Goal: Check status: Check status

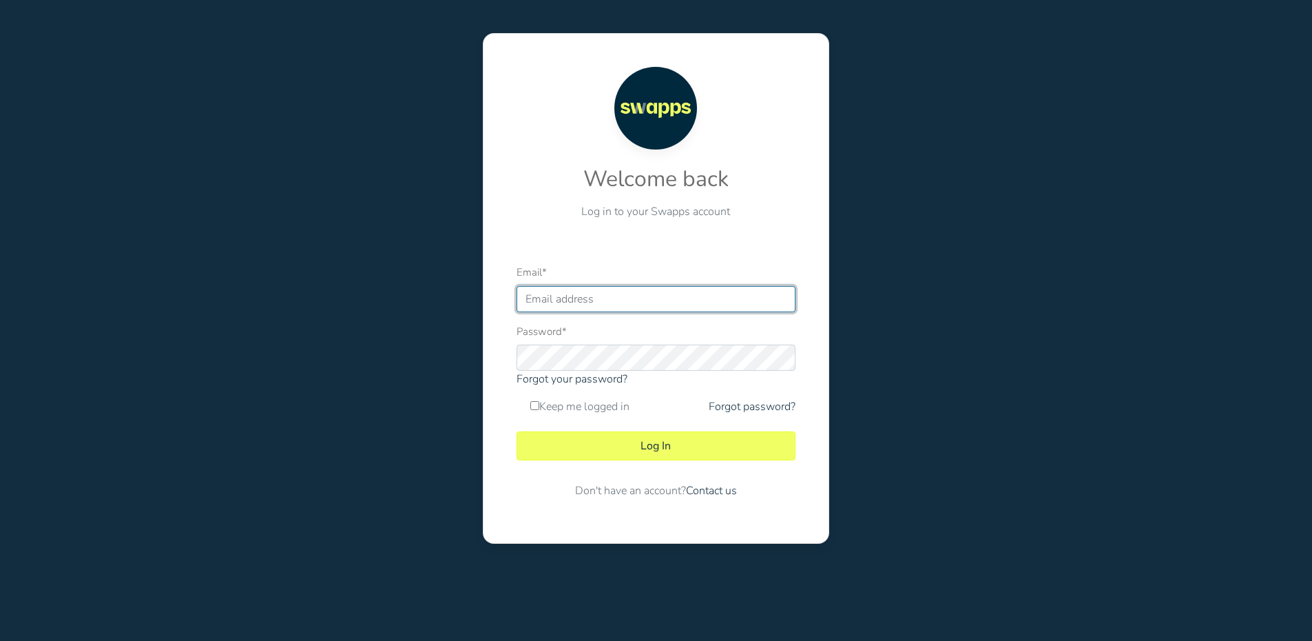
type input "contabilidad@swapps.co"
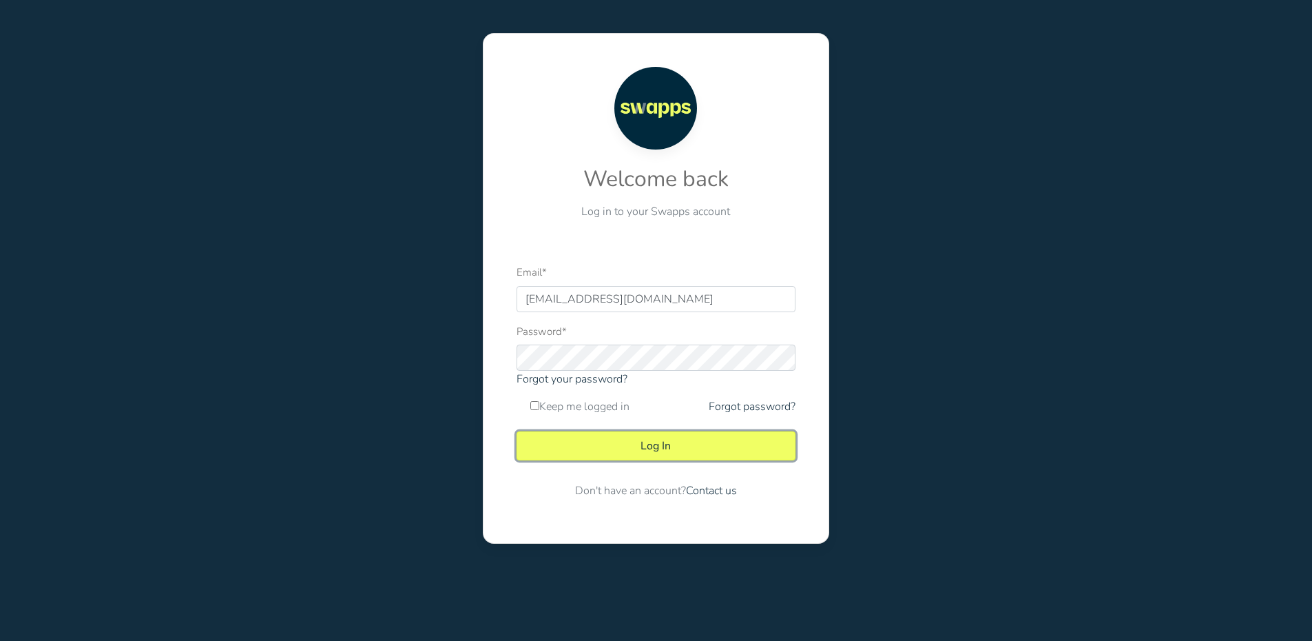
click at [669, 441] on button "Log In" at bounding box center [656, 445] width 279 height 29
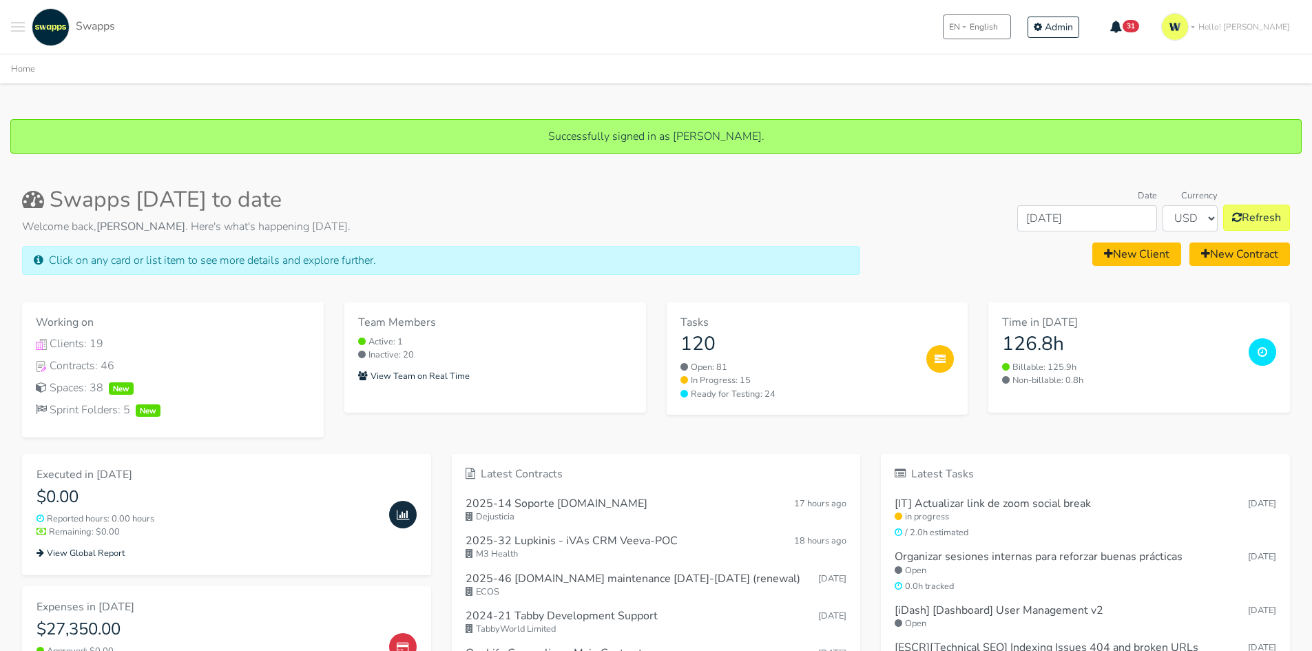
click at [1, 29] on div ".cls-1 { fill: #F15CFF; } .cls-2 { fill: #9a9a9a; } Clients Contracts Spaces Ne…" at bounding box center [656, 27] width 1312 height 54
click at [18, 27] on span "Toggle navigation menu" at bounding box center [18, 26] width 14 height 1
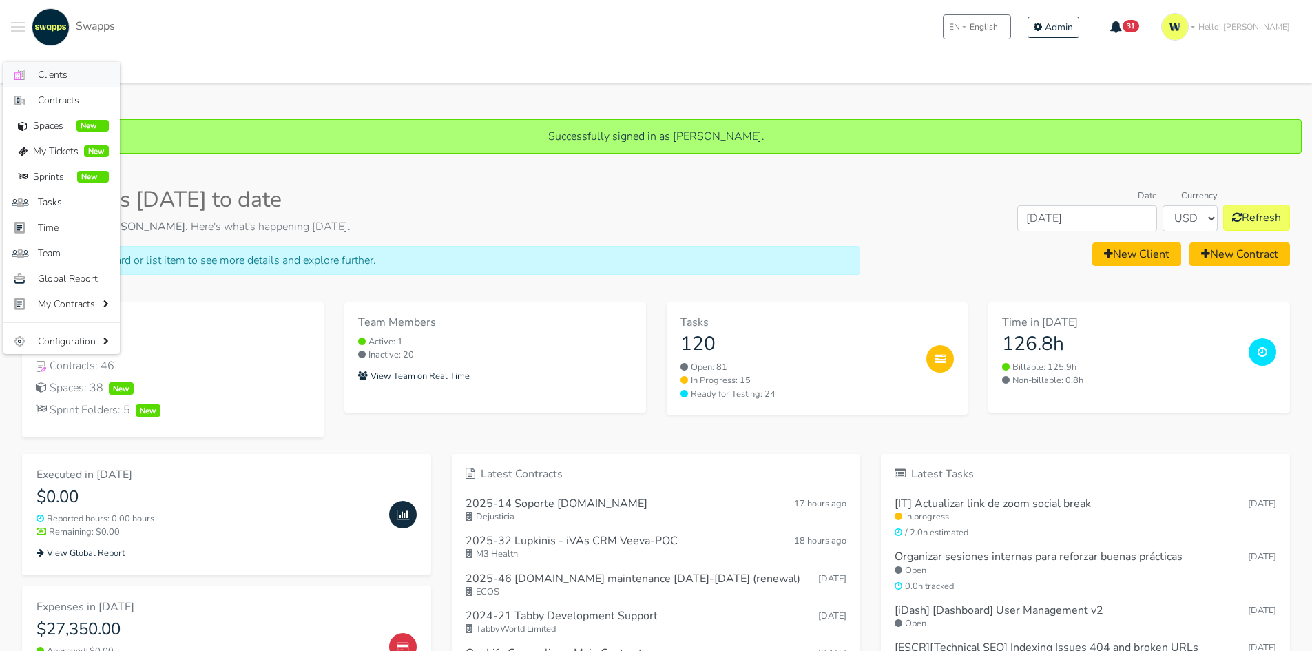
click at [74, 65] on link ".cls-1 { fill: #F15CFF; } .cls-2 { fill: #9a9a9a; } Clients" at bounding box center [61, 74] width 116 height 25
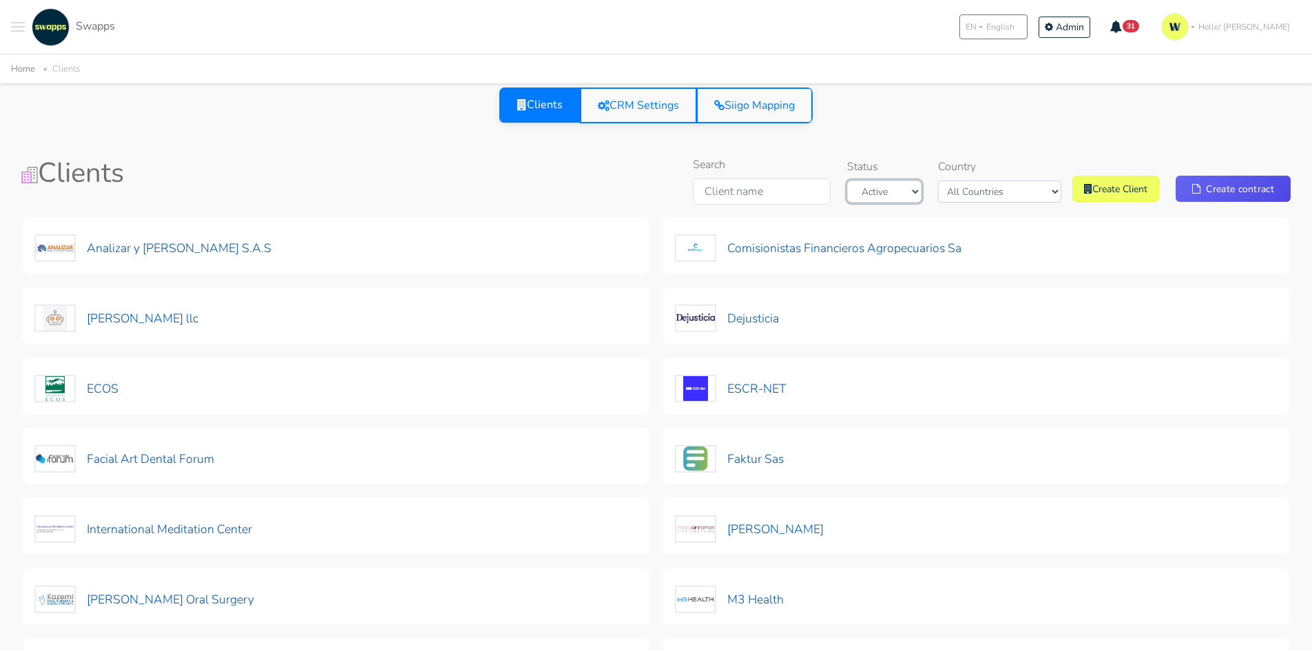
click at [922, 193] on select "Active Archived" at bounding box center [884, 191] width 74 height 22
click at [922, 201] on select "Active Archived" at bounding box center [884, 191] width 74 height 22
click at [980, 197] on select "All Countries Colombia USA" at bounding box center [999, 191] width 123 height 22
select select "USA"
click at [961, 180] on select "All Countries Colombia USA" at bounding box center [999, 191] width 123 height 22
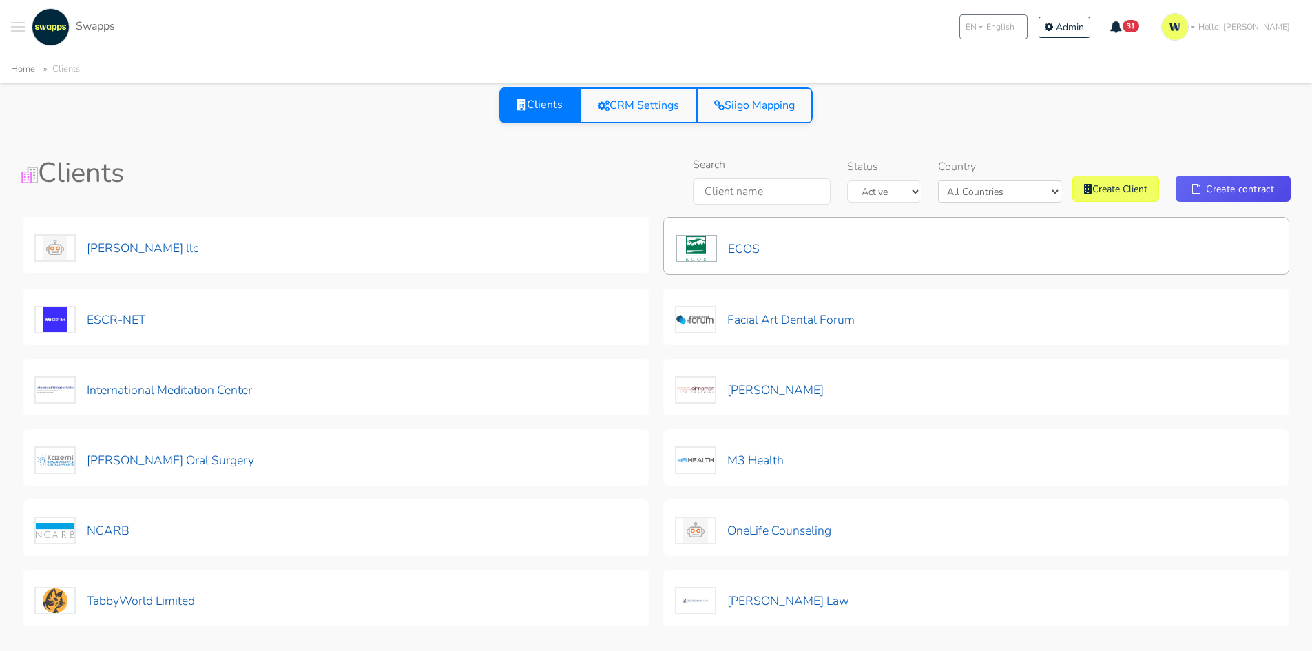
click at [778, 236] on div "ECOS" at bounding box center [976, 246] width 627 height 58
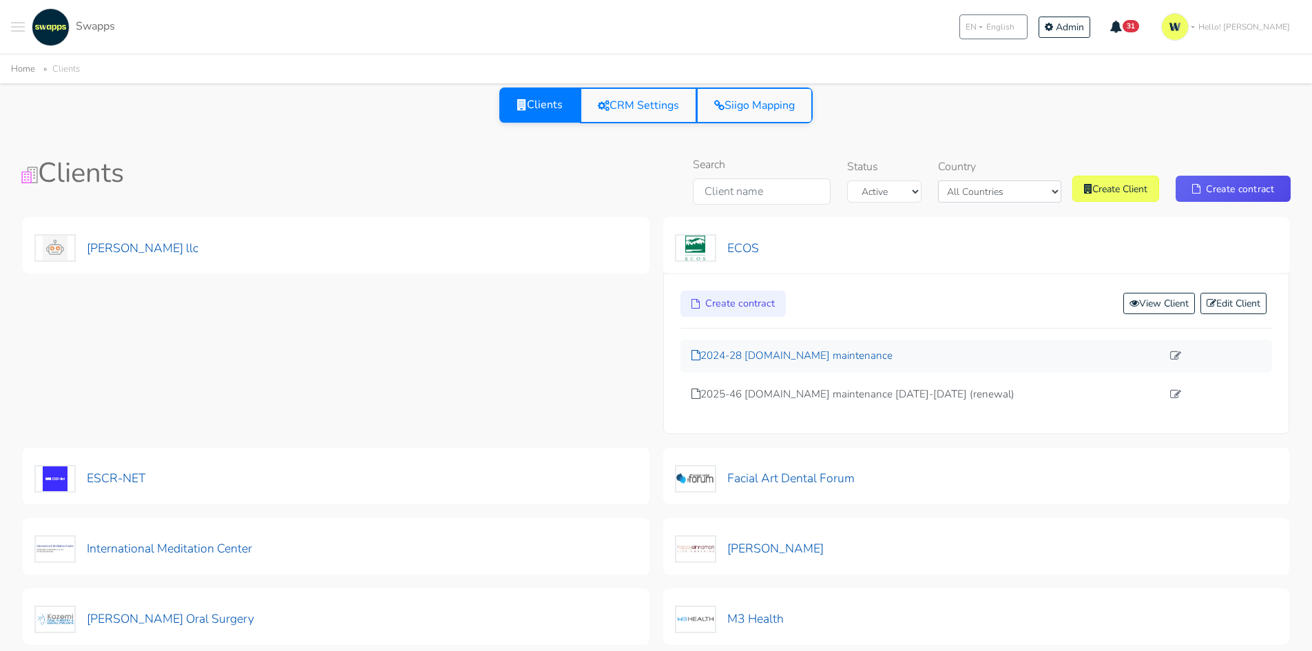
click at [855, 353] on p "2024-28 [DOMAIN_NAME] maintenance" at bounding box center [927, 356] width 471 height 16
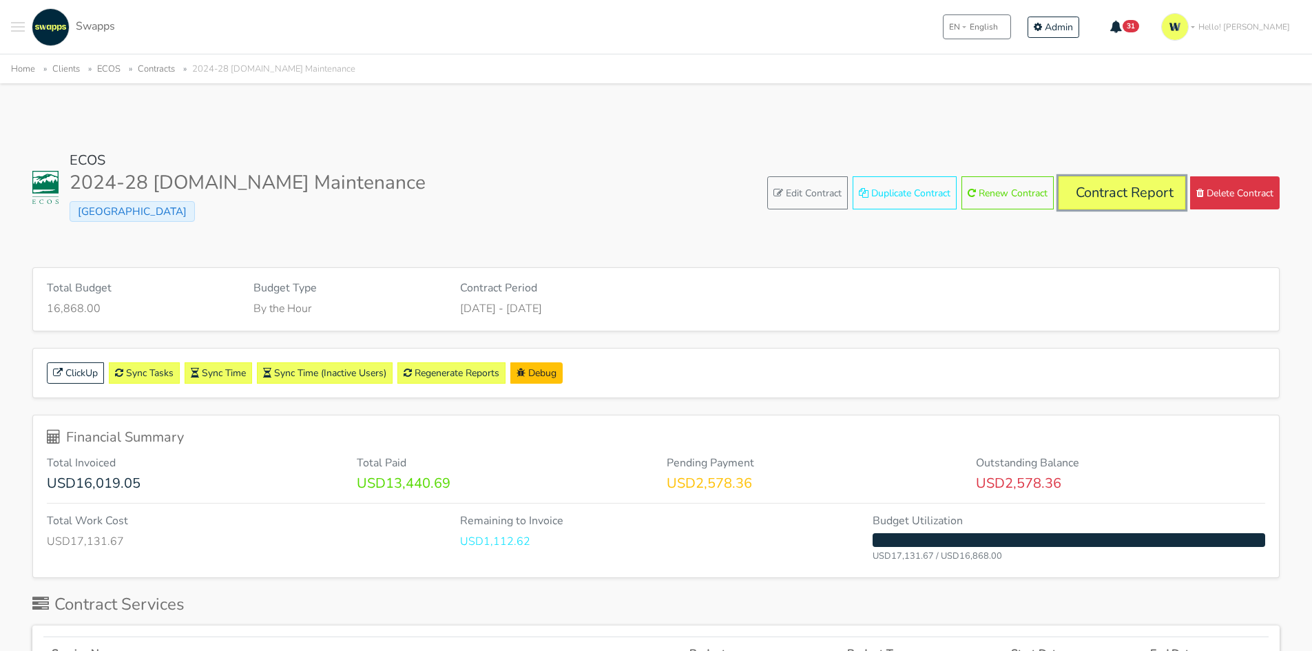
click at [1121, 187] on link "Contract Report" at bounding box center [1122, 192] width 127 height 33
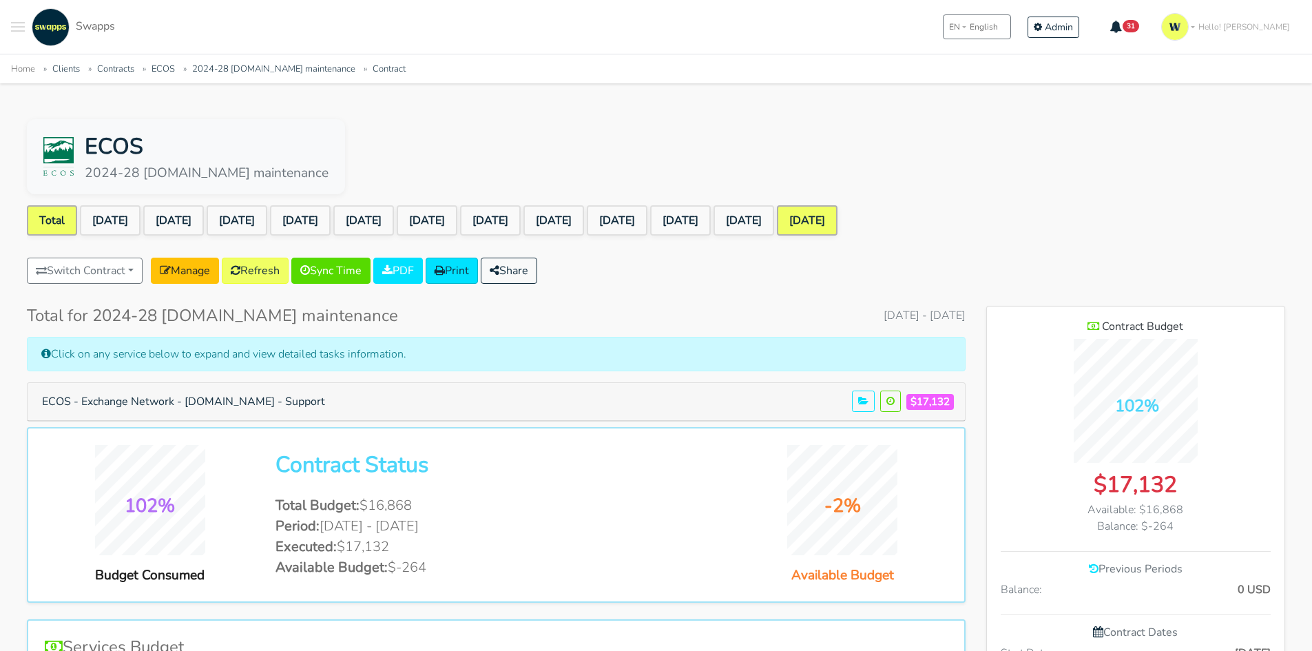
click at [838, 205] on link "[DATE]" at bounding box center [807, 220] width 61 height 30
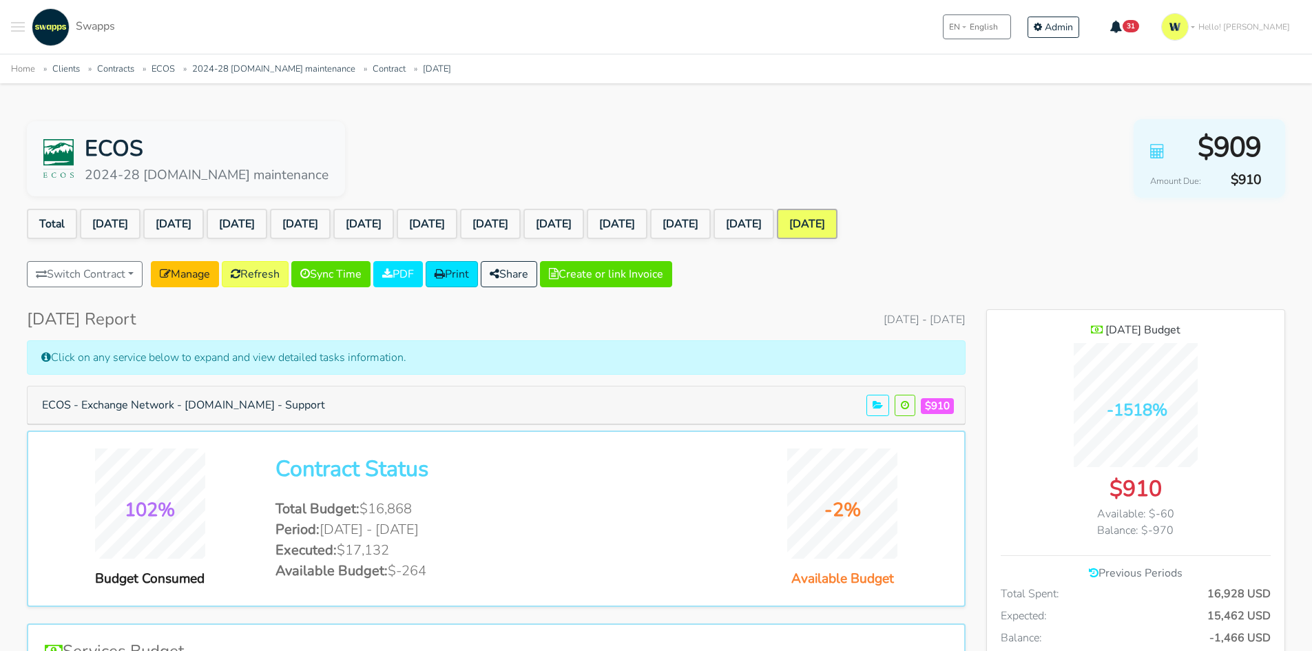
scroll to position [69, 0]
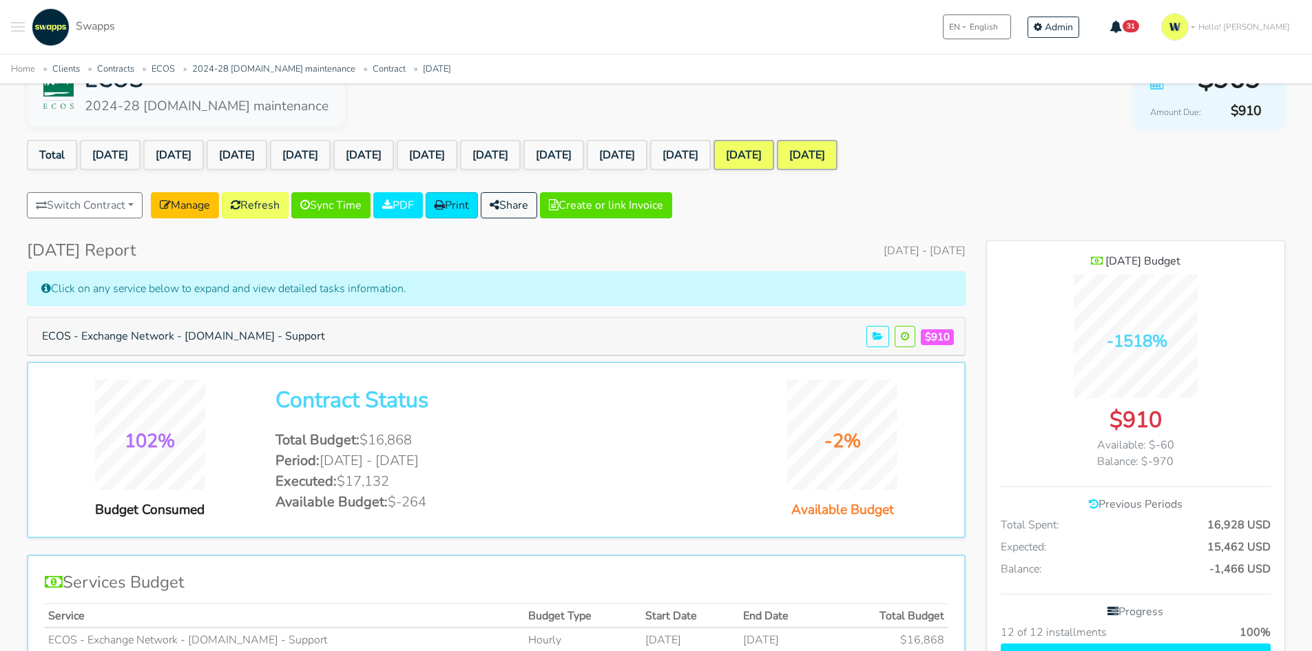
click at [774, 140] on link "[DATE]" at bounding box center [744, 155] width 61 height 30
click at [774, 160] on link "[DATE]" at bounding box center [744, 155] width 61 height 30
click at [774, 158] on link "[DATE]" at bounding box center [744, 155] width 61 height 30
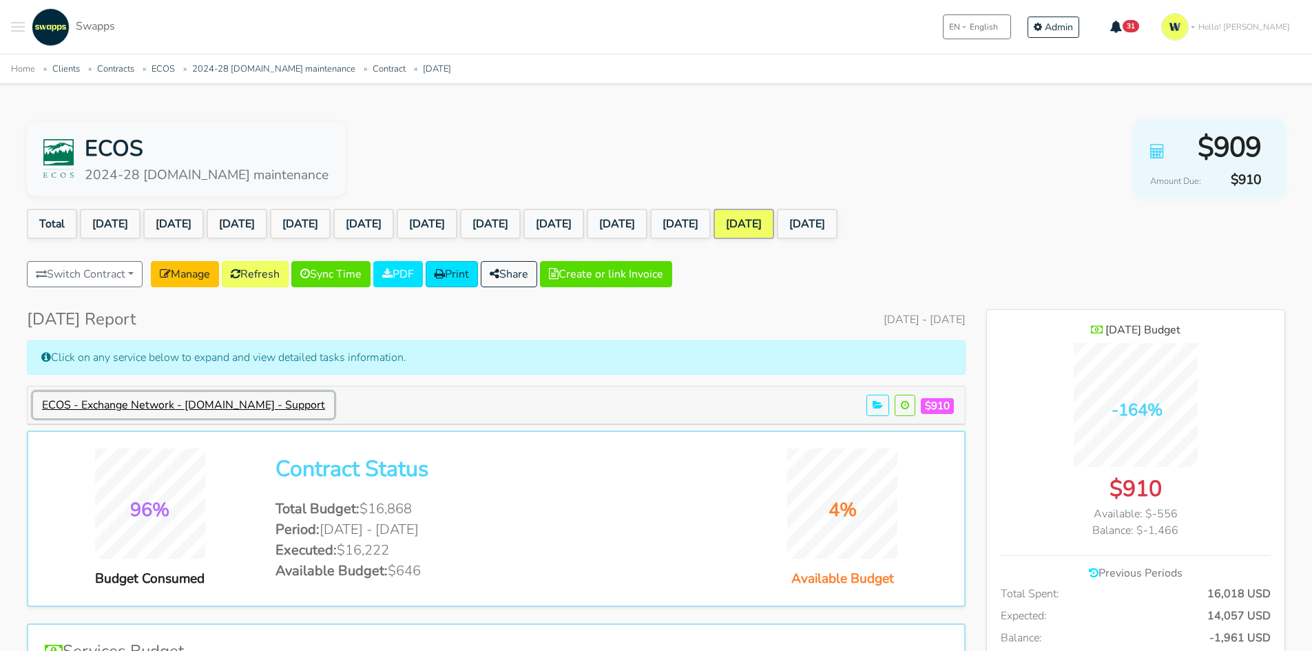
click at [252, 395] on button "ECOS - Exchange Network - [DOMAIN_NAME] - Support" at bounding box center [183, 405] width 301 height 26
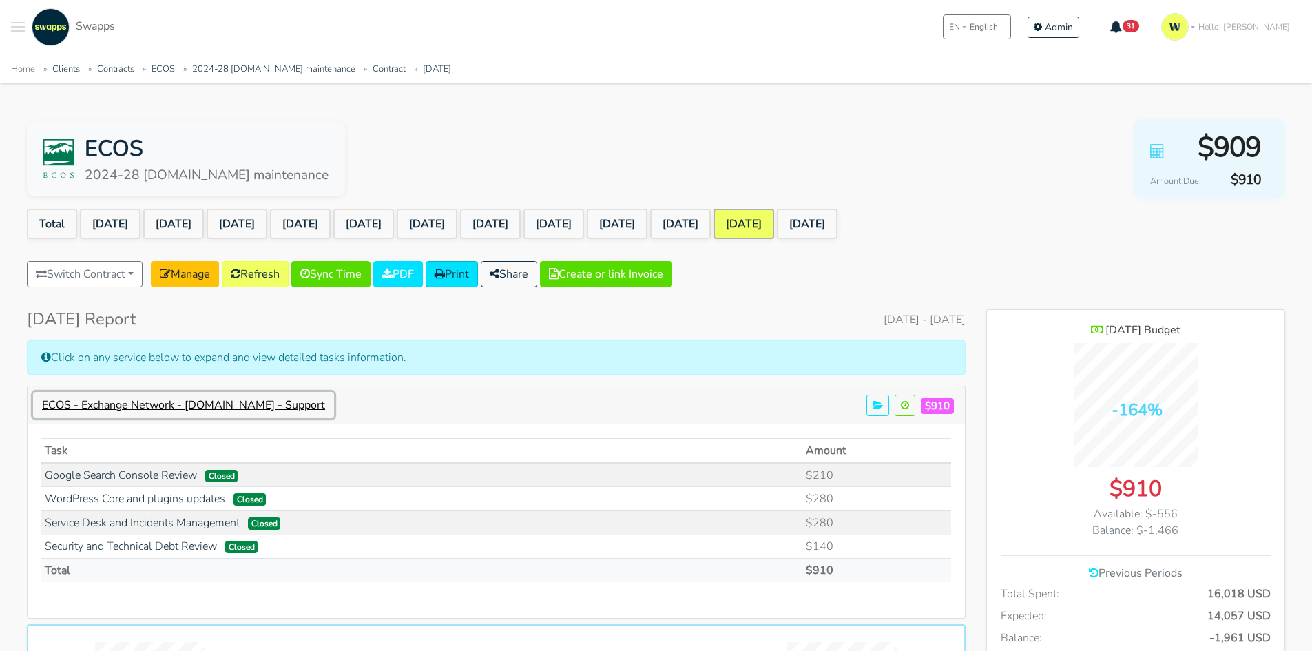
scroll to position [687461, 688506]
click at [252, 395] on button "ECOS - Exchange Network - [DOMAIN_NAME] - Support" at bounding box center [183, 405] width 301 height 26
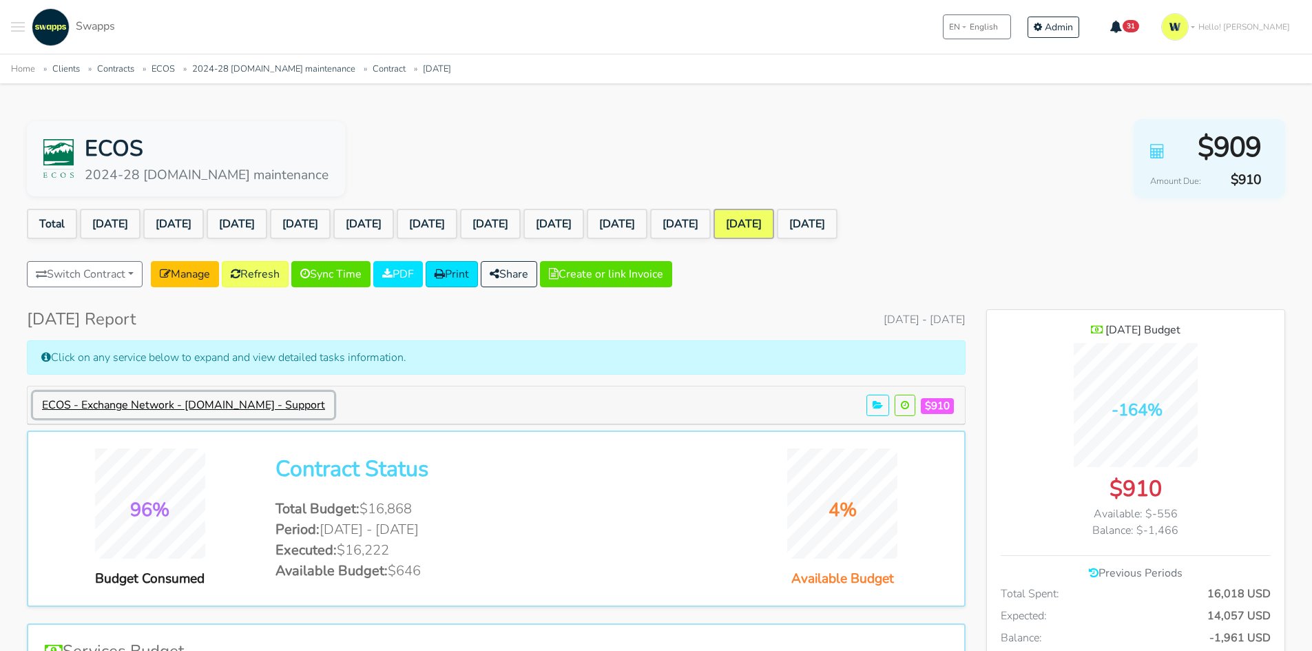
scroll to position [687654, 688506]
click at [838, 225] on link "[DATE]" at bounding box center [807, 224] width 61 height 30
click at [774, 227] on link "[DATE]" at bounding box center [744, 224] width 61 height 30
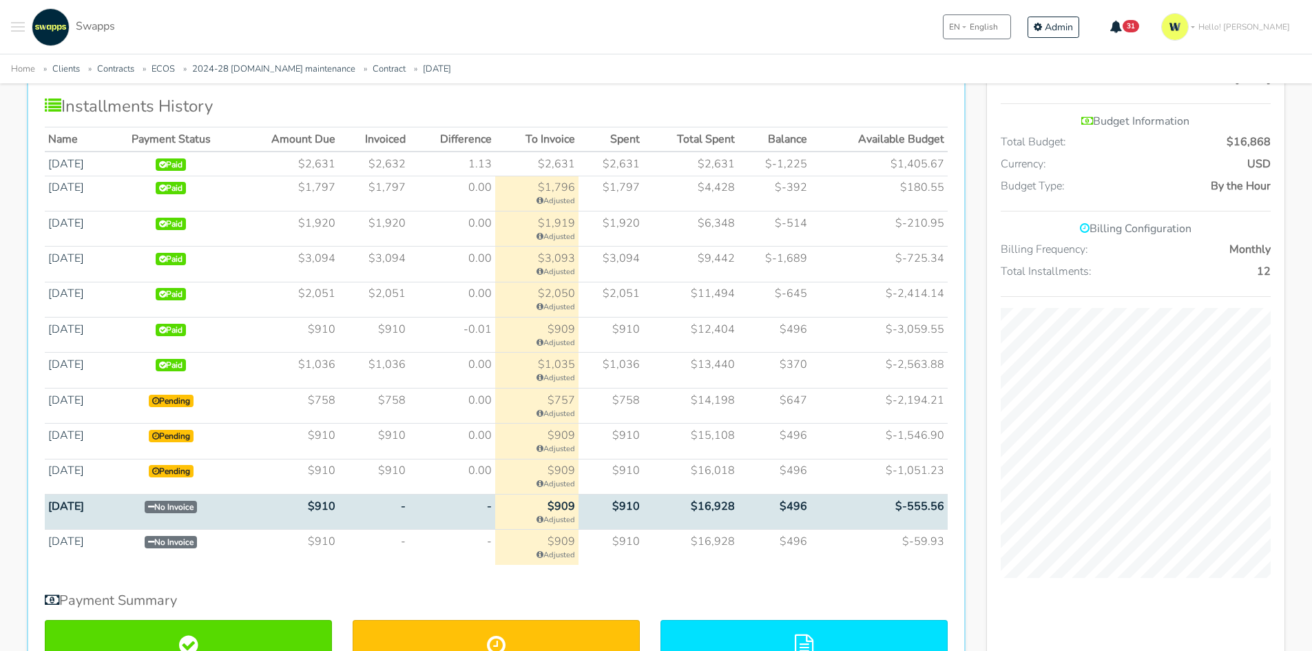
scroll to position [689, 0]
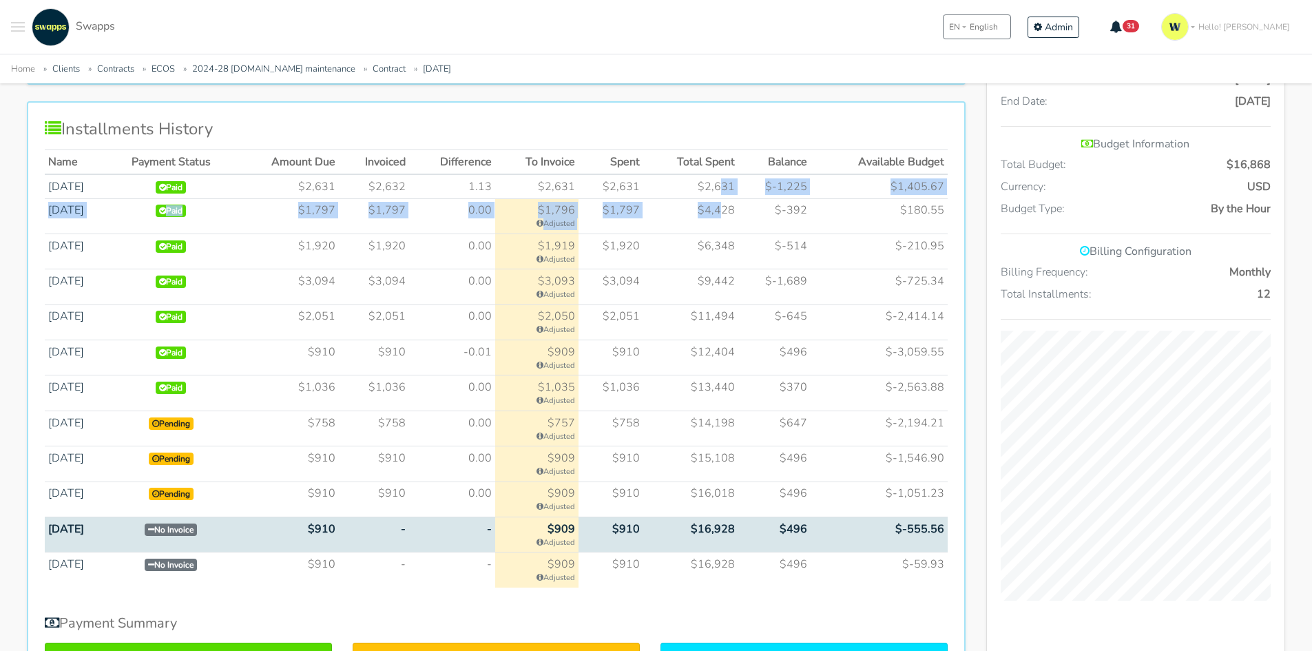
drag, startPoint x: 727, startPoint y: 180, endPoint x: 727, endPoint y: 216, distance: 35.1
click at [727, 216] on tbody "[DATE] Paid $2,631 $2,632" at bounding box center [496, 380] width 903 height 413
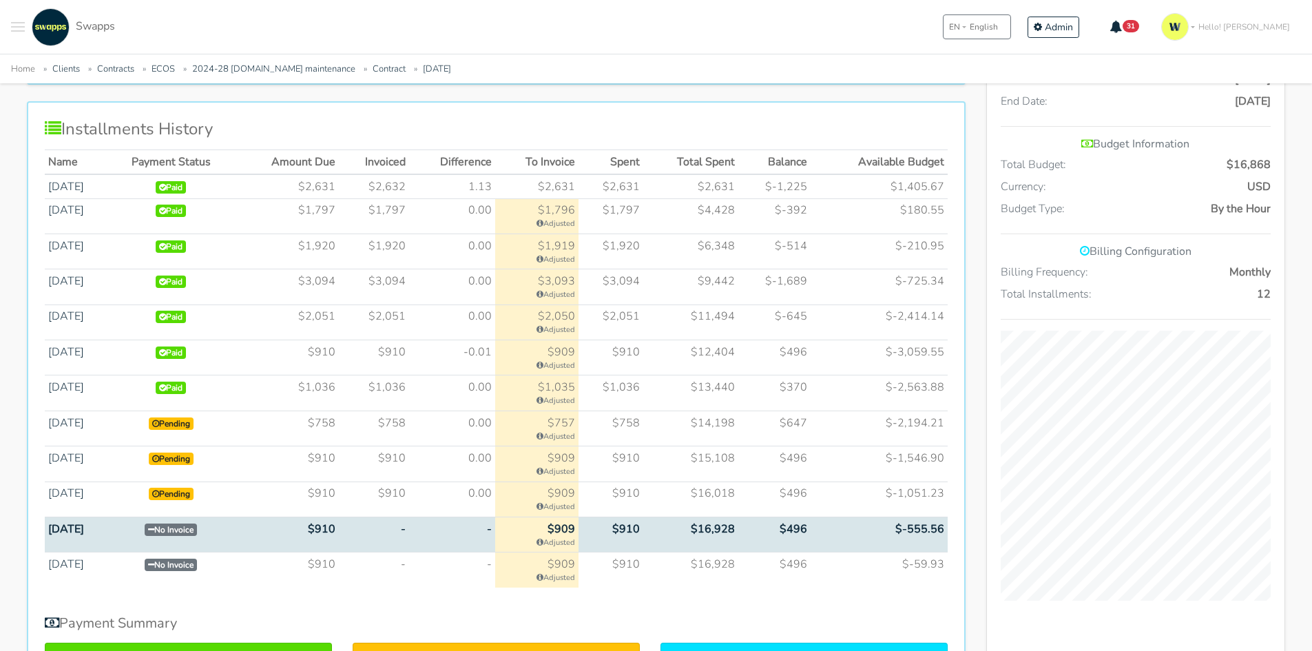
click at [727, 247] on td "$6,348" at bounding box center [690, 251] width 95 height 35
click at [721, 492] on td "$16,018" at bounding box center [690, 498] width 95 height 35
drag, startPoint x: 714, startPoint y: 495, endPoint x: 743, endPoint y: 501, distance: 28.8
click at [738, 501] on td "$16,018" at bounding box center [690, 498] width 95 height 35
drag, startPoint x: 723, startPoint y: 528, endPoint x: 735, endPoint y: 531, distance: 12.9
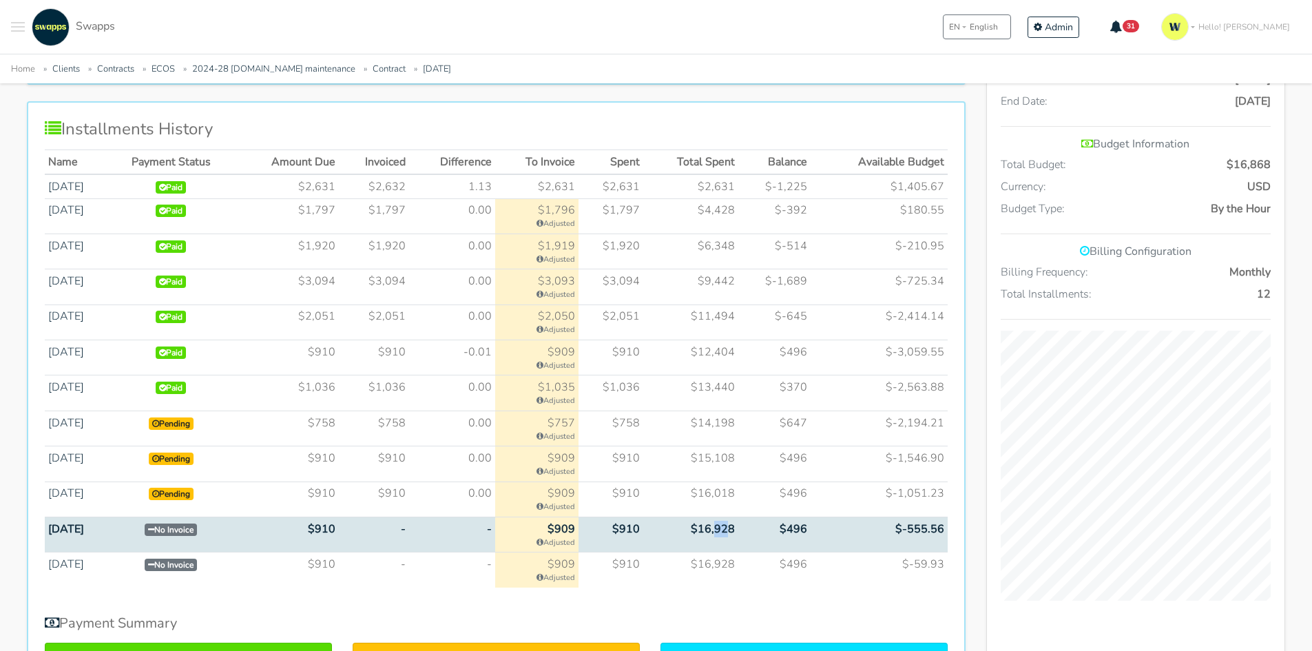
click at [735, 531] on td "$16,928" at bounding box center [690, 534] width 95 height 35
click at [716, 524] on td "$16,928" at bounding box center [690, 534] width 95 height 35
drag, startPoint x: 705, startPoint y: 493, endPoint x: 729, endPoint y: 494, distance: 24.1
click at [729, 494] on td "$16,018" at bounding box center [690, 498] width 95 height 35
drag, startPoint x: 725, startPoint y: 532, endPoint x: 733, endPoint y: 534, distance: 8.5
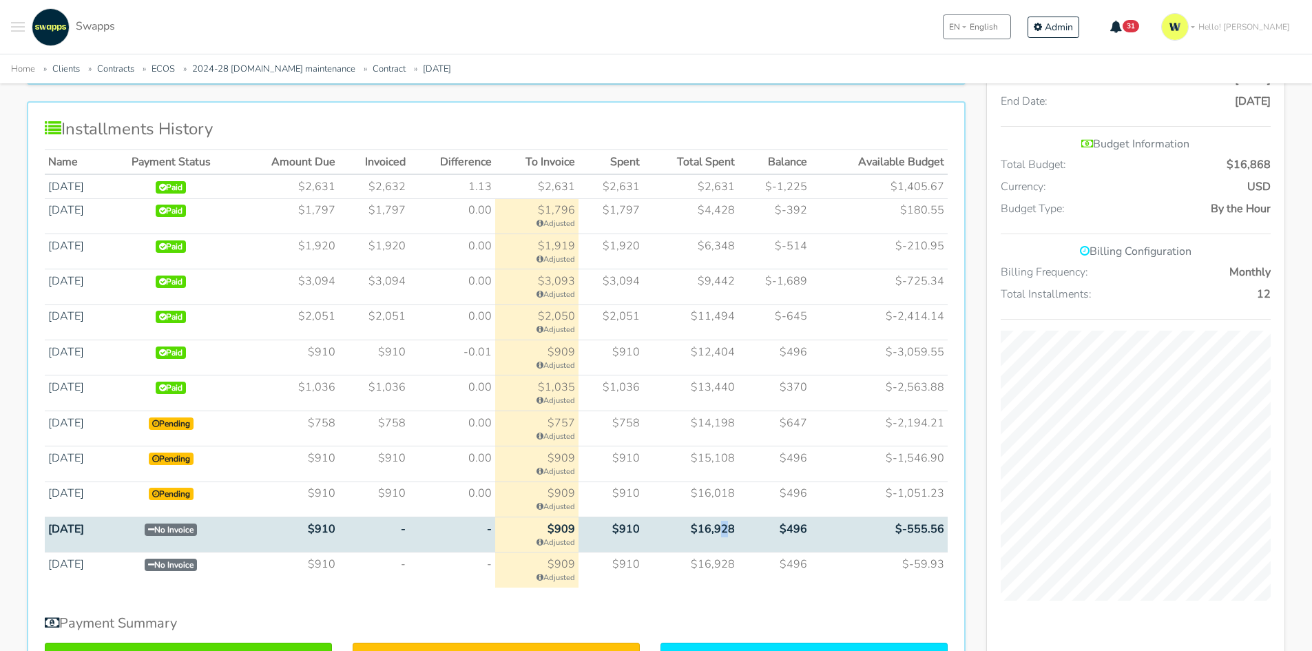
click at [733, 534] on td "$16,928" at bounding box center [690, 534] width 95 height 35
drag, startPoint x: 724, startPoint y: 564, endPoint x: 737, endPoint y: 566, distance: 13.2
click at [737, 566] on td "$16,928" at bounding box center [690, 569] width 95 height 35
drag, startPoint x: 723, startPoint y: 496, endPoint x: 732, endPoint y: 497, distance: 9.0
click at [732, 497] on td "$16,018" at bounding box center [690, 498] width 95 height 35
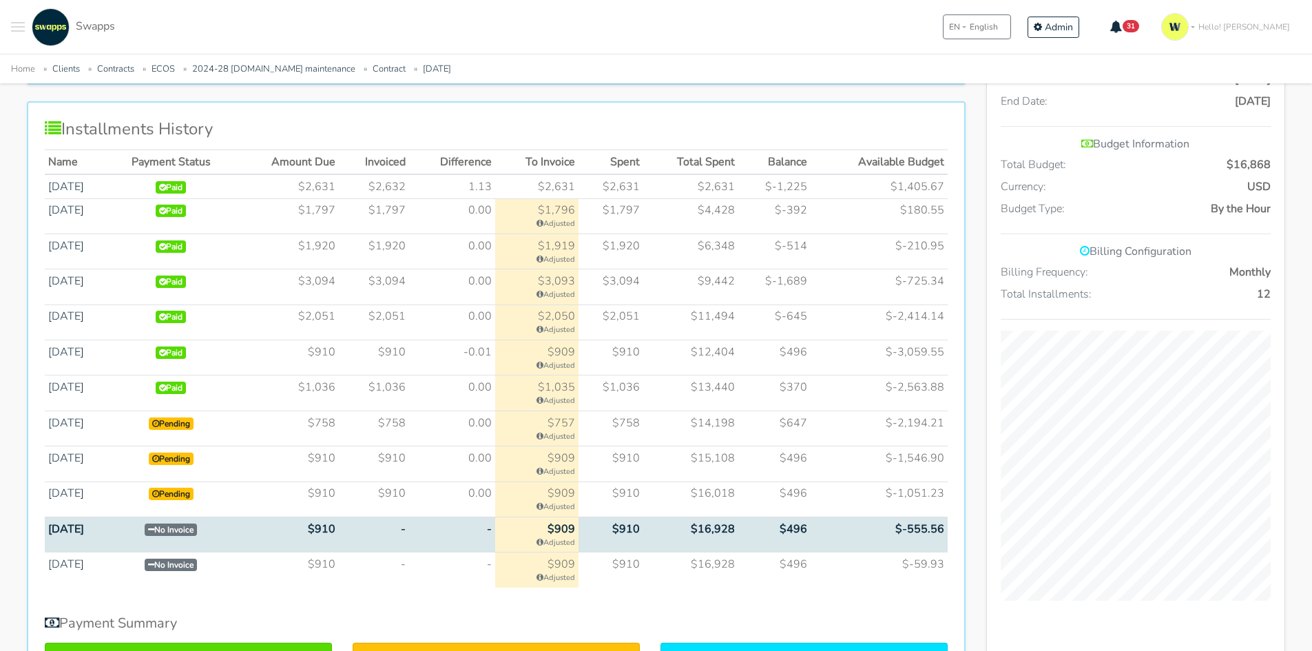
click at [716, 492] on td "$16,018" at bounding box center [690, 498] width 95 height 35
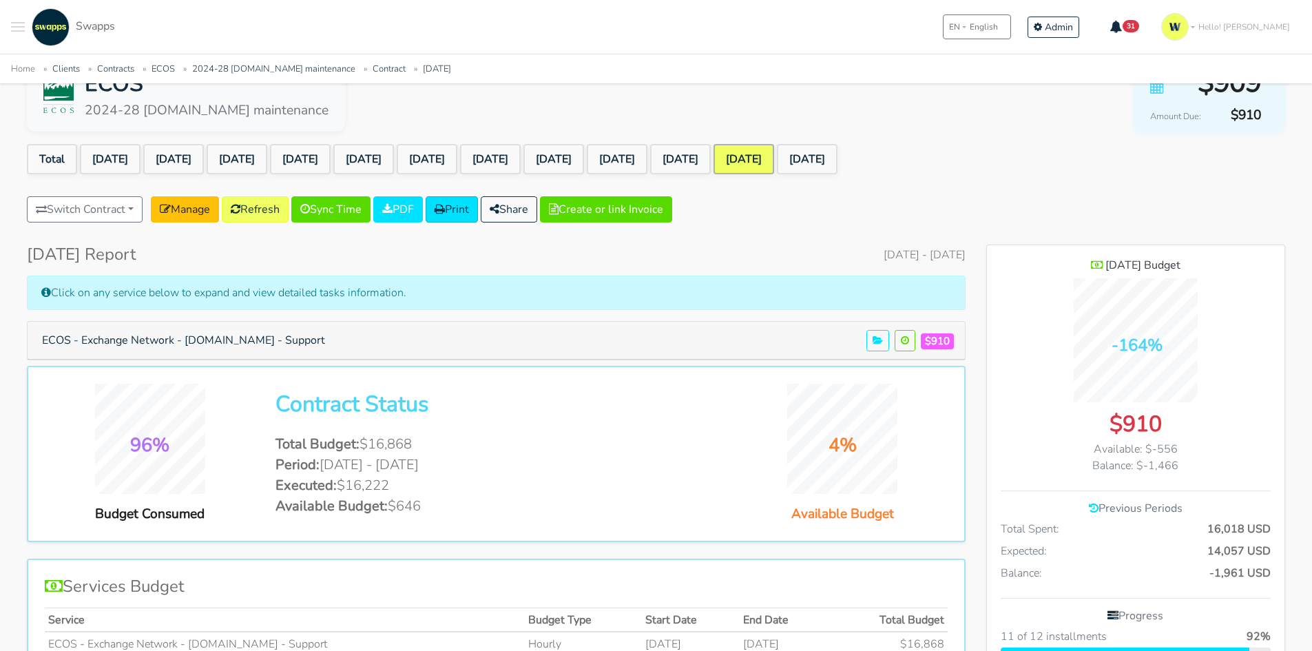
scroll to position [0, 0]
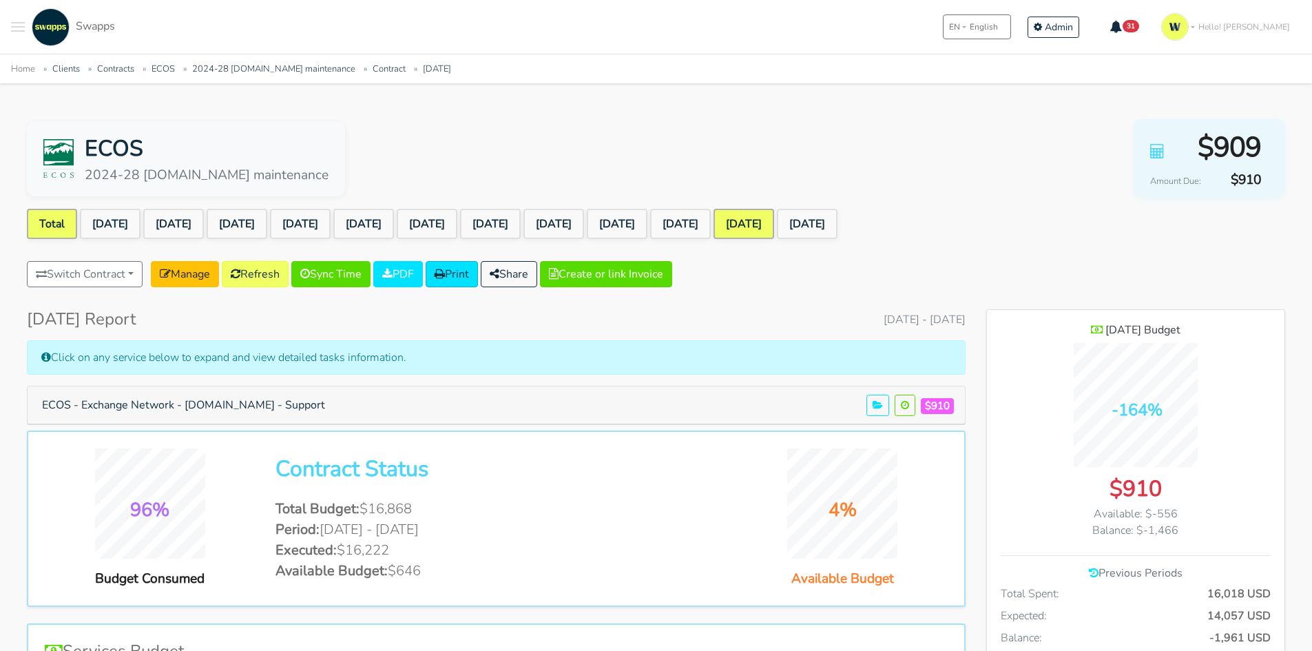
click at [39, 217] on link "Total" at bounding box center [52, 224] width 50 height 30
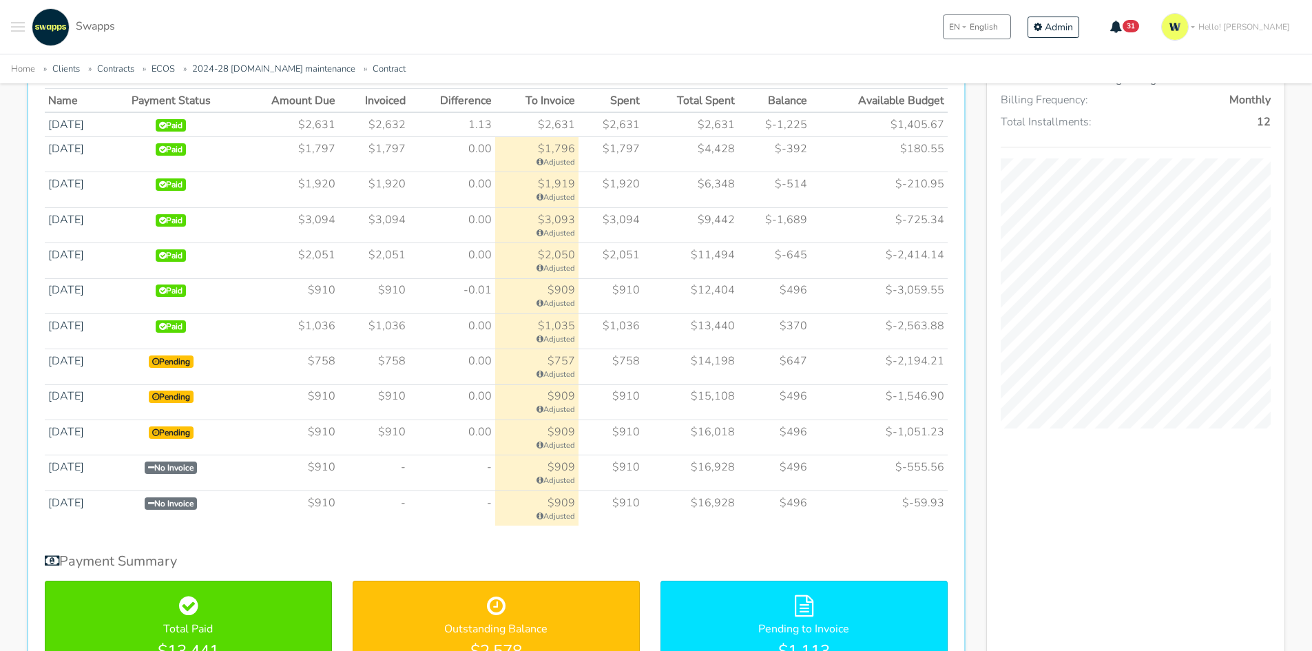
scroll to position [758, 0]
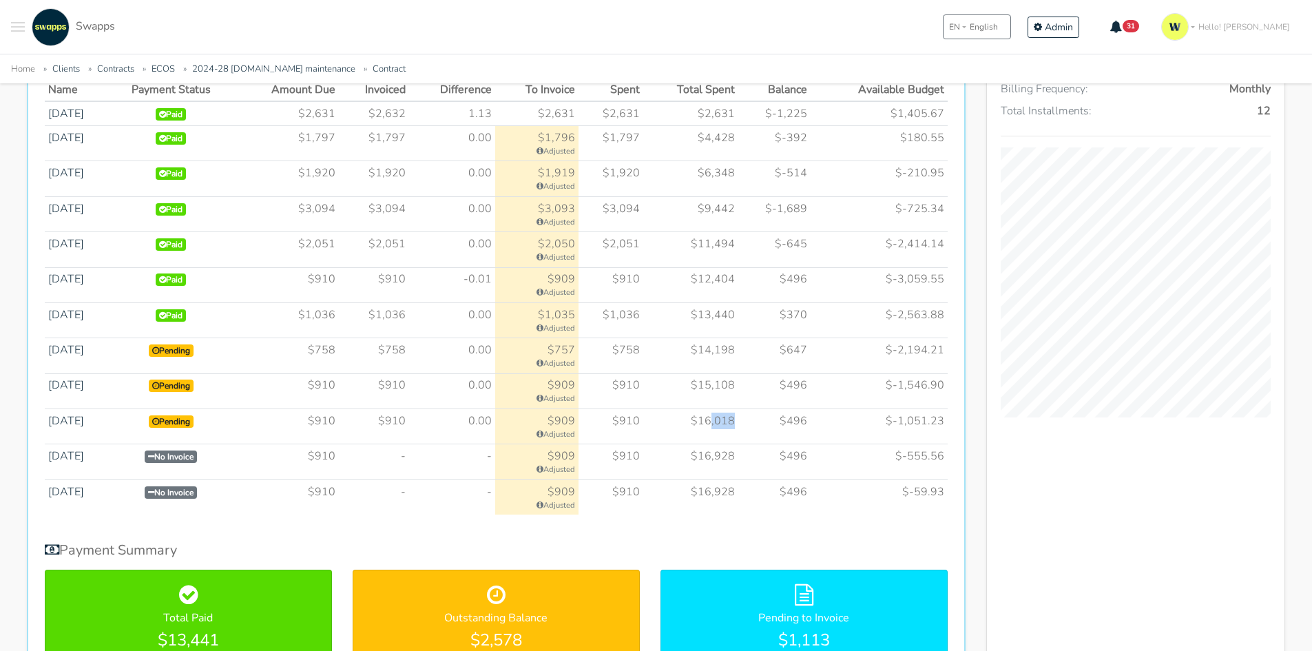
drag, startPoint x: 718, startPoint y: 423, endPoint x: 740, endPoint y: 423, distance: 22.7
click at [738, 423] on td "$16,018" at bounding box center [690, 426] width 95 height 35
drag, startPoint x: 629, startPoint y: 462, endPoint x: 650, endPoint y: 463, distance: 21.4
click at [650, 463] on tr "Aug 2025 No Invoice $910 - - $910" at bounding box center [496, 461] width 903 height 35
drag, startPoint x: 626, startPoint y: 493, endPoint x: 671, endPoint y: 493, distance: 44.8
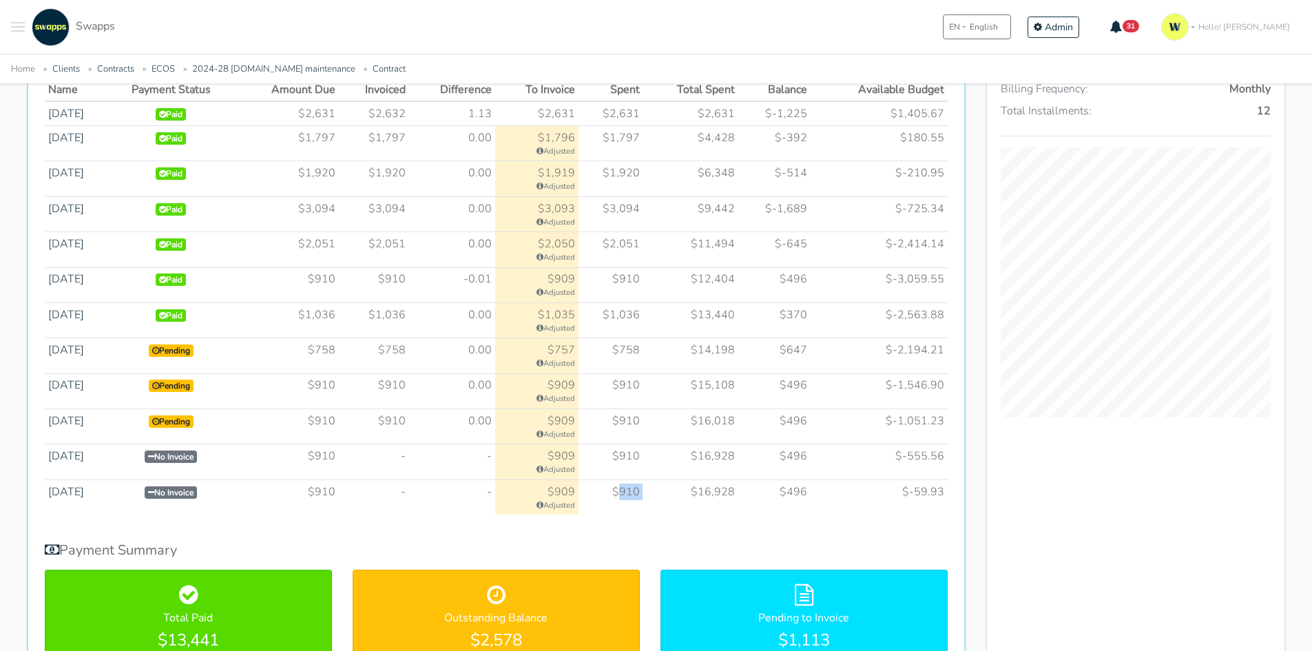
click at [669, 493] on tr "Sep 2025 No Invoice $910 - - $910" at bounding box center [496, 496] width 903 height 35
click at [720, 483] on td "$16,928" at bounding box center [690, 496] width 95 height 35
click at [406, 462] on td "-" at bounding box center [374, 461] width 70 height 35
click at [712, 540] on div "Installments History Name Payment Status Amount Due Invoiced Difference To Invo…" at bounding box center [496, 355] width 939 height 654
click at [445, 462] on td "-" at bounding box center [452, 461] width 86 height 35
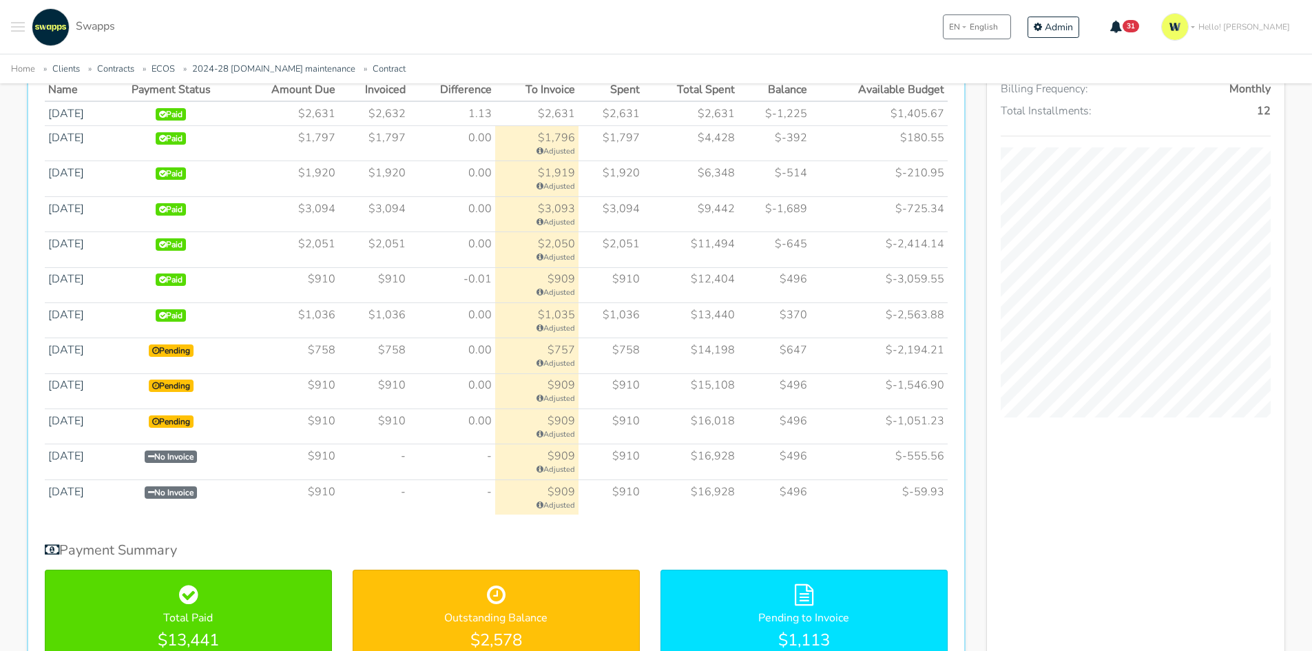
click at [406, 463] on td "-" at bounding box center [374, 461] width 70 height 35
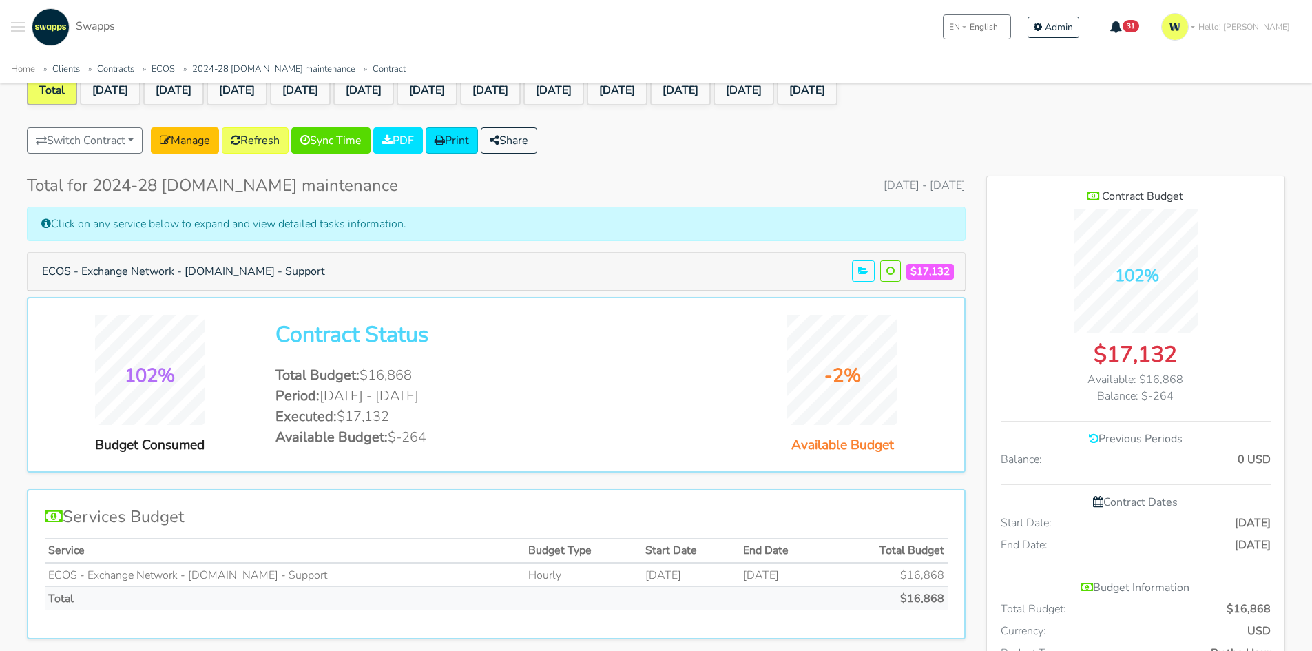
scroll to position [0, 0]
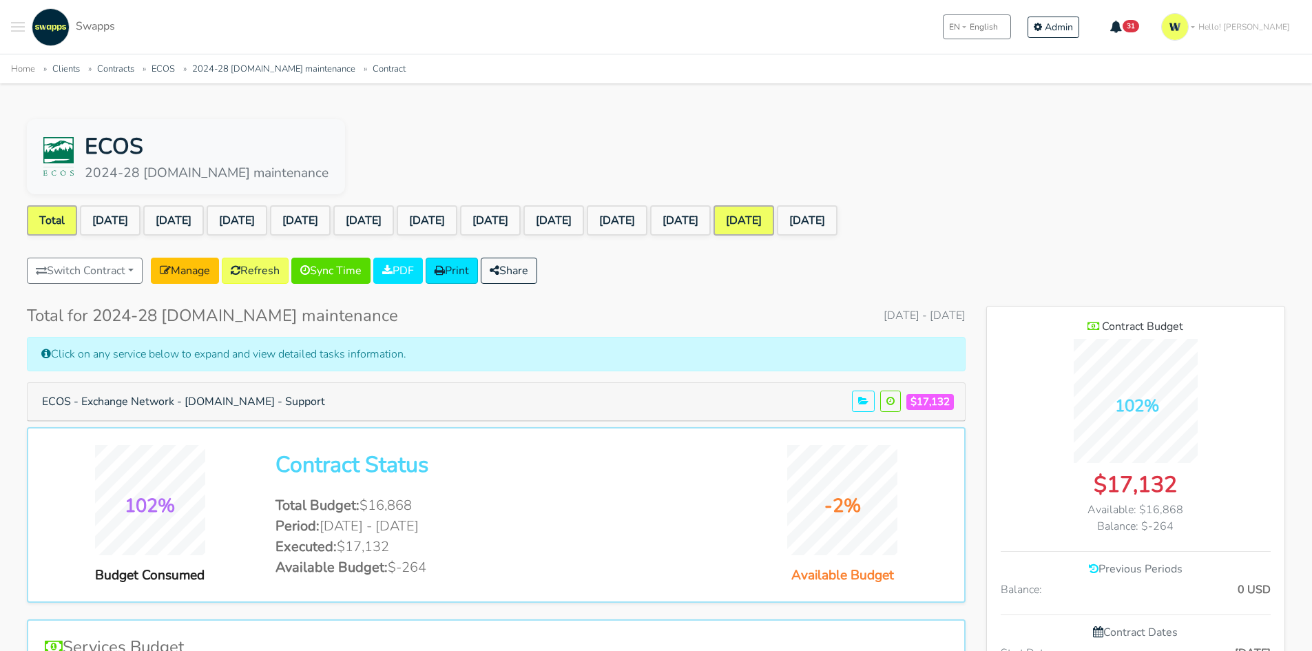
click at [774, 213] on link "[DATE]" at bounding box center [744, 220] width 61 height 30
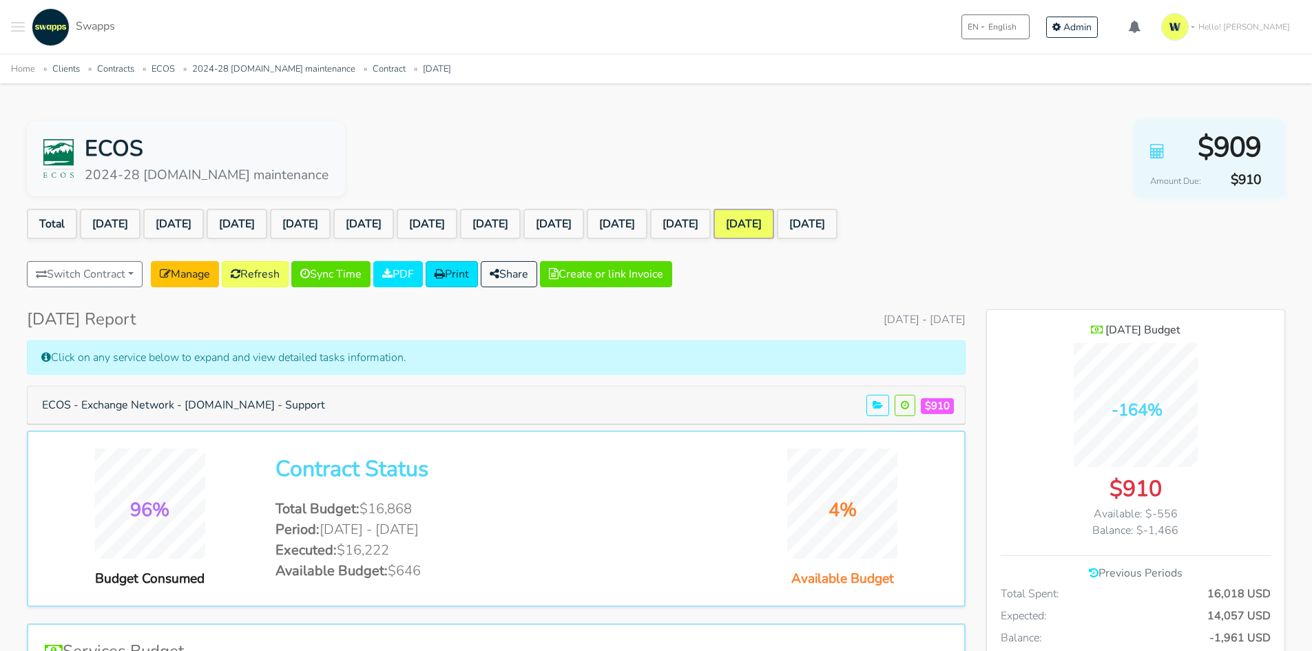
scroll to position [1150, 298]
click at [711, 222] on link "[DATE]" at bounding box center [680, 224] width 61 height 30
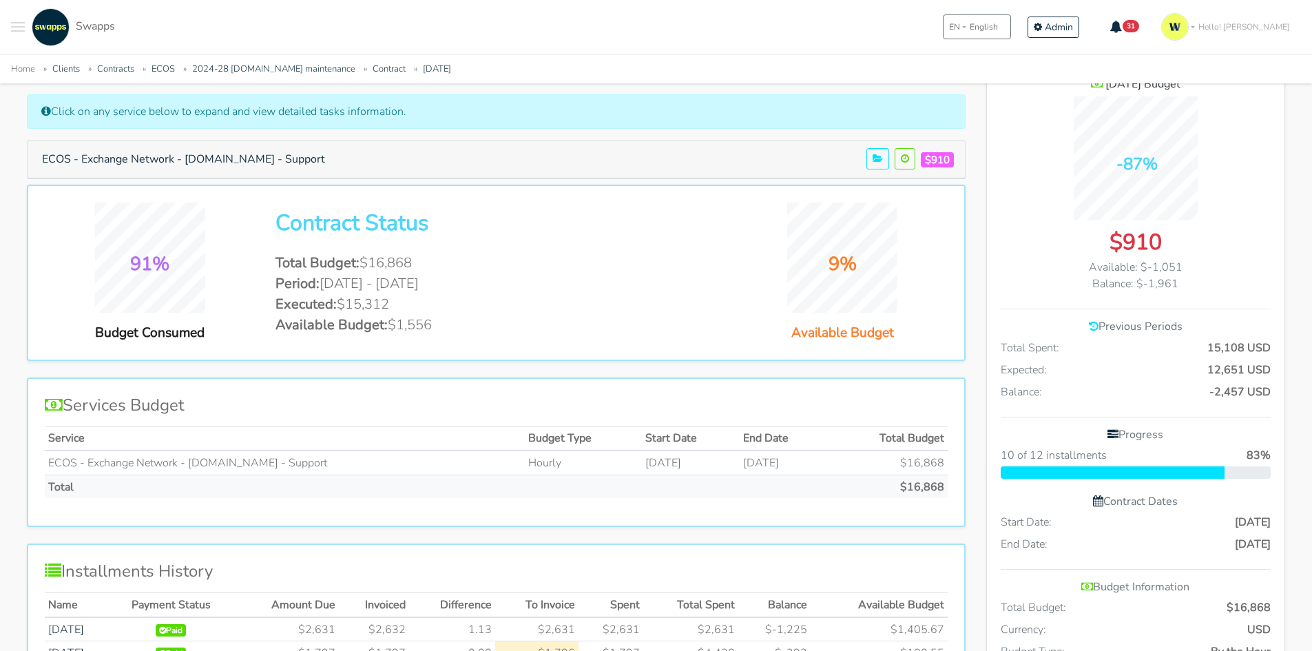
scroll to position [69, 0]
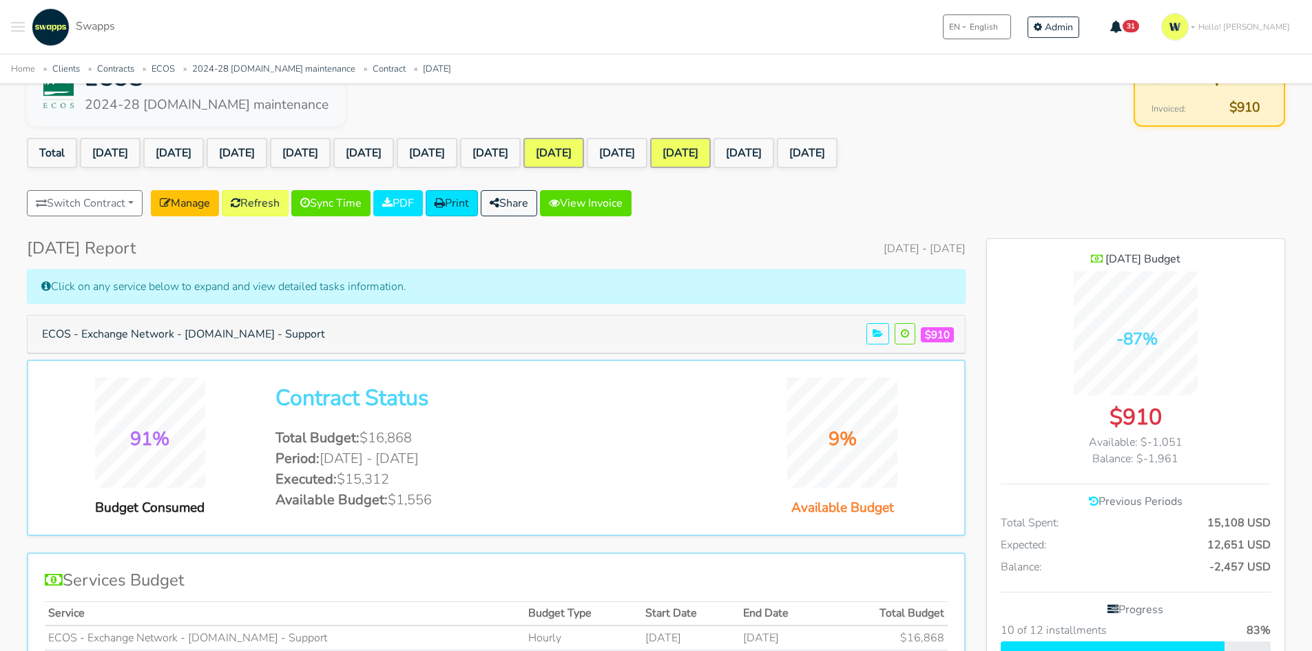
click at [584, 143] on link "[DATE]" at bounding box center [553, 153] width 61 height 30
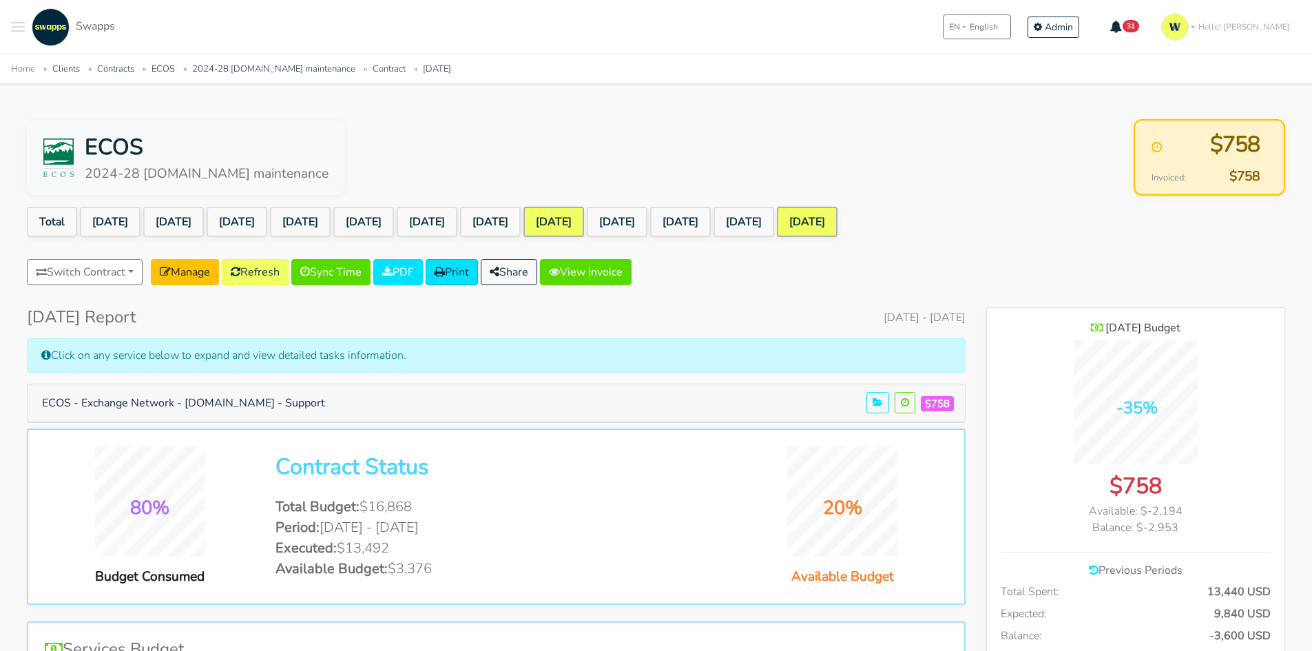
click at [838, 220] on link "[DATE]" at bounding box center [807, 222] width 61 height 30
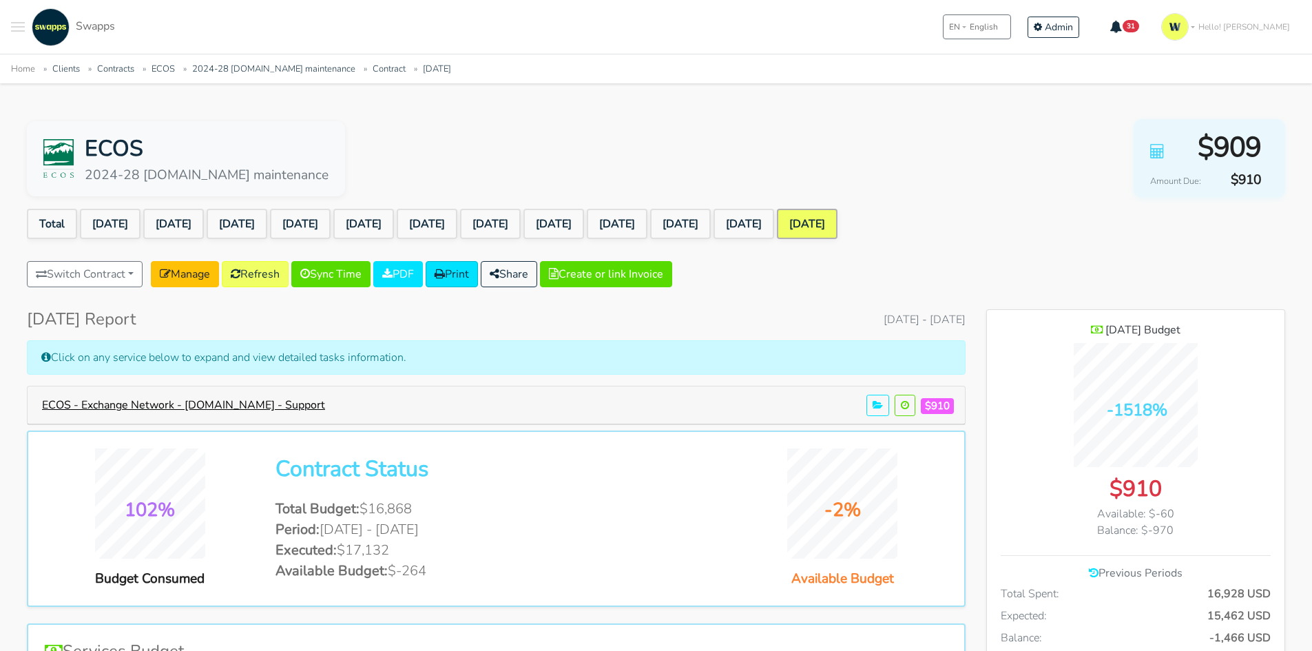
scroll to position [1150, 298]
click at [222, 400] on button "ECOS - Exchange Network - [DOMAIN_NAME] - Support" at bounding box center [183, 405] width 301 height 26
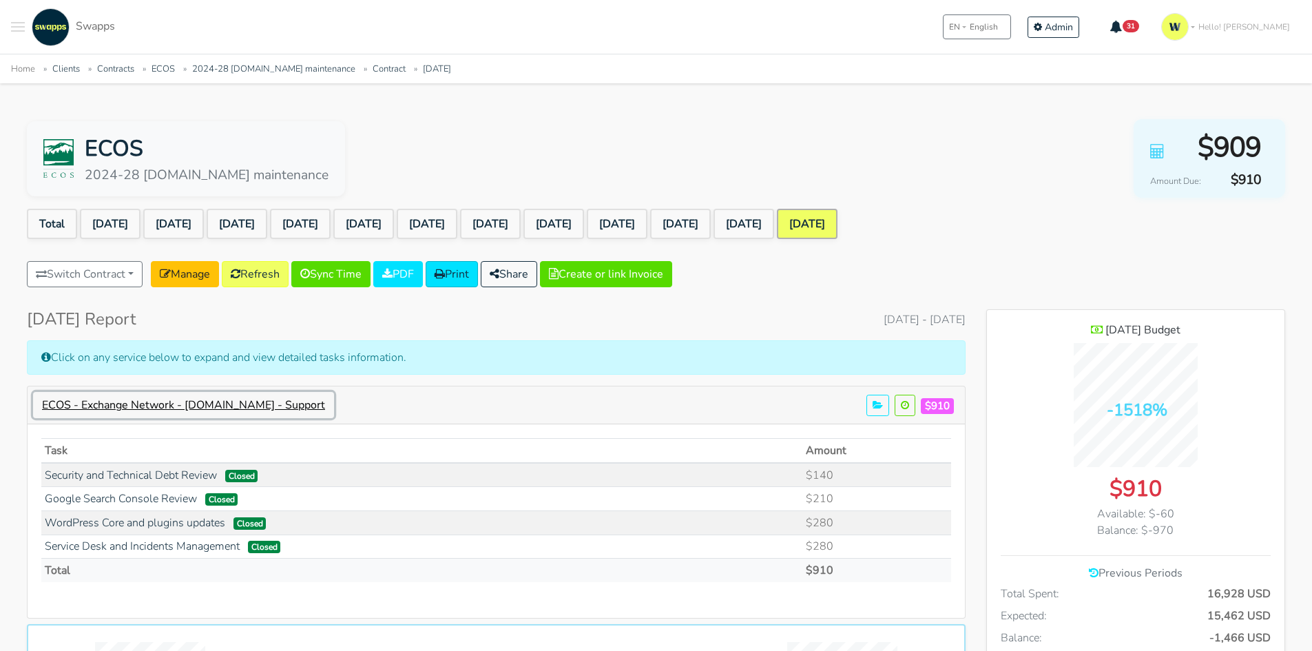
scroll to position [0, 0]
click at [158, 475] on link "Security and Technical Debt Review" at bounding box center [131, 475] width 172 height 15
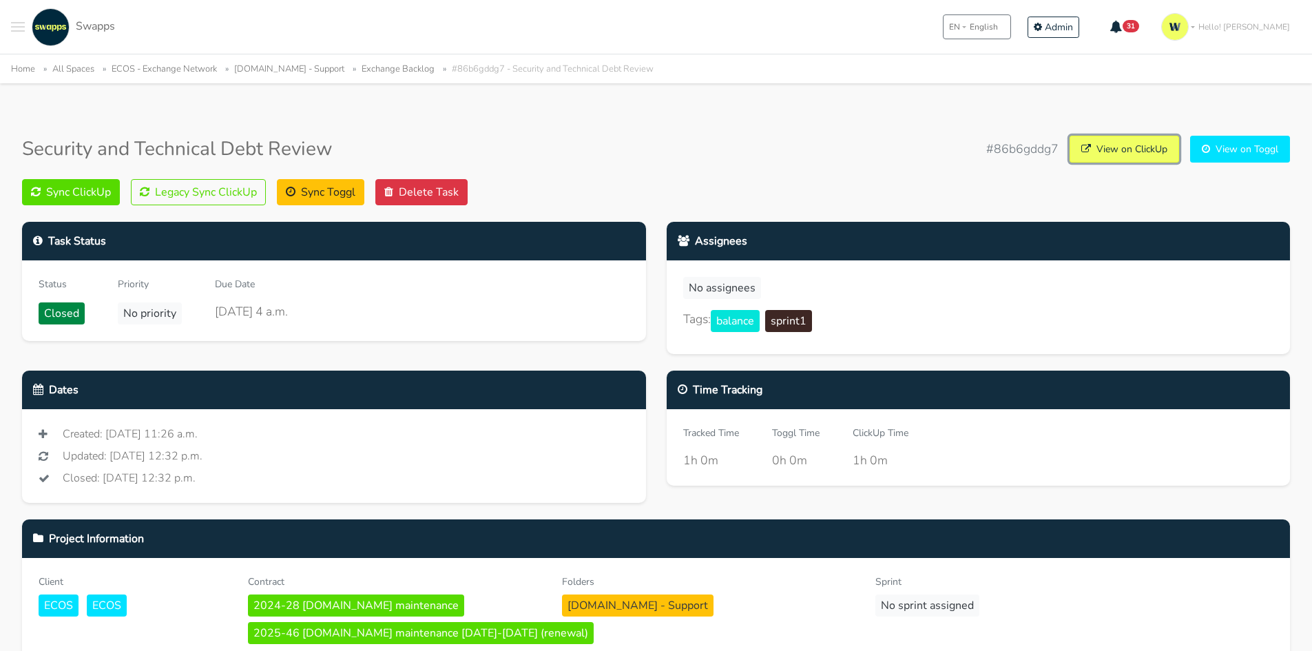
click at [1103, 147] on link "View on ClickUp" at bounding box center [1125, 149] width 110 height 27
